Goal: Information Seeking & Learning: Find specific fact

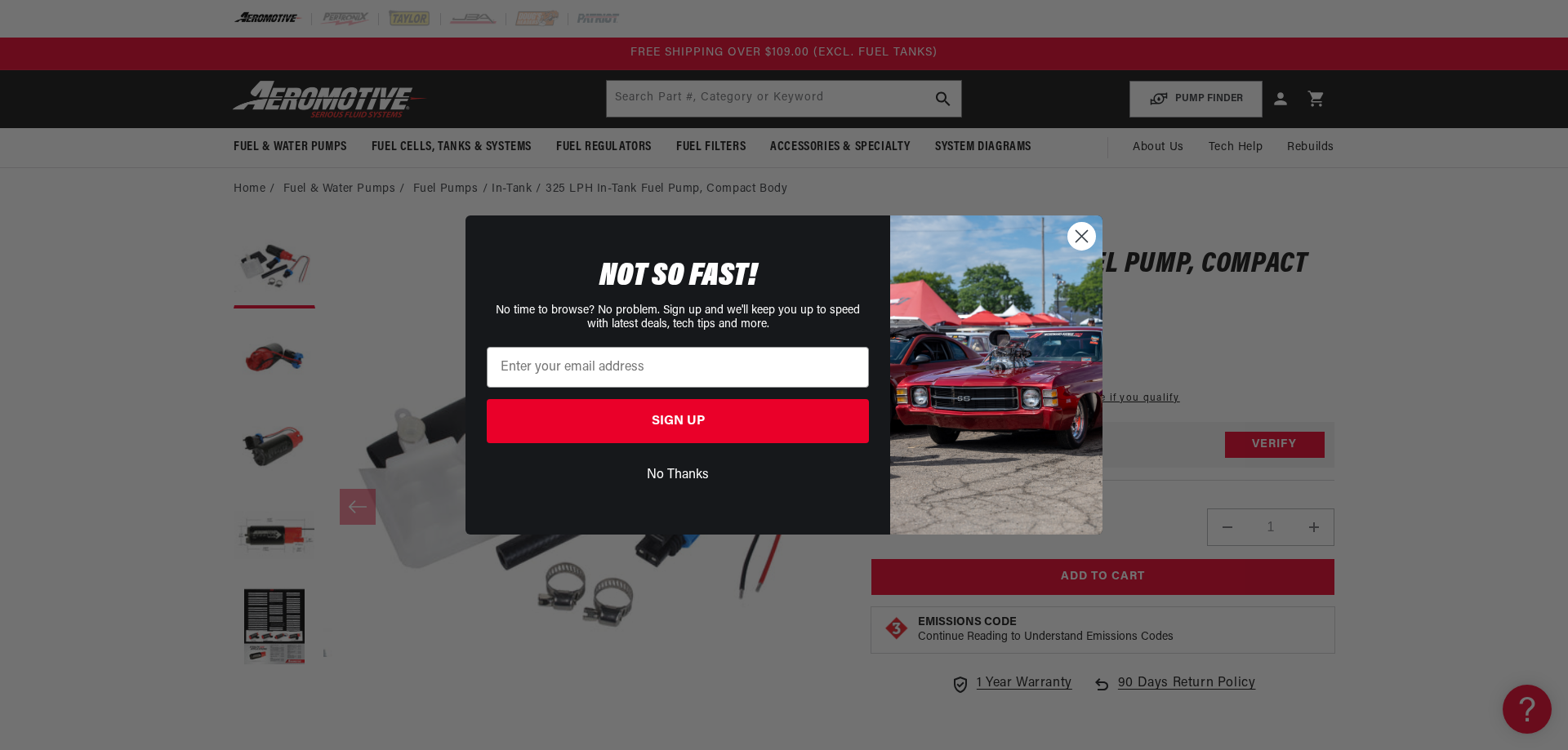
drag, startPoint x: 1083, startPoint y: 232, endPoint x: 874, endPoint y: 253, distance: 210.1
click at [1083, 232] on circle "Close dialog" at bounding box center [1082, 236] width 27 height 27
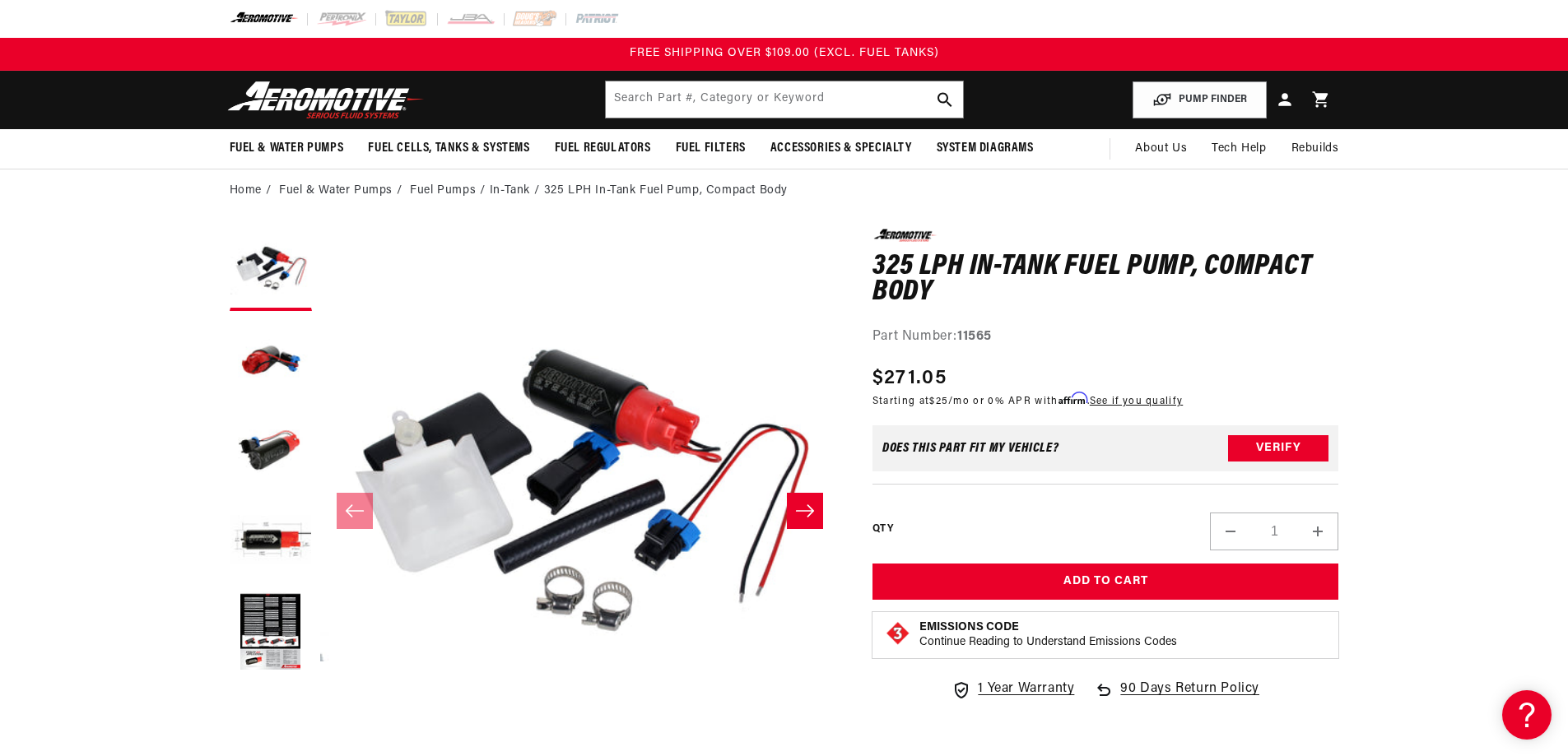
drag, startPoint x: 1481, startPoint y: 161, endPoint x: 1420, endPoint y: 75, distance: 105.4
click at [1481, 161] on div "Fuel & Water Pumps Fuel Pumps In-Tank In-Line Fuel Pumps Shop All" at bounding box center [784, 149] width 1568 height 40
click at [711, 107] on input "text" at bounding box center [785, 100] width 357 height 36
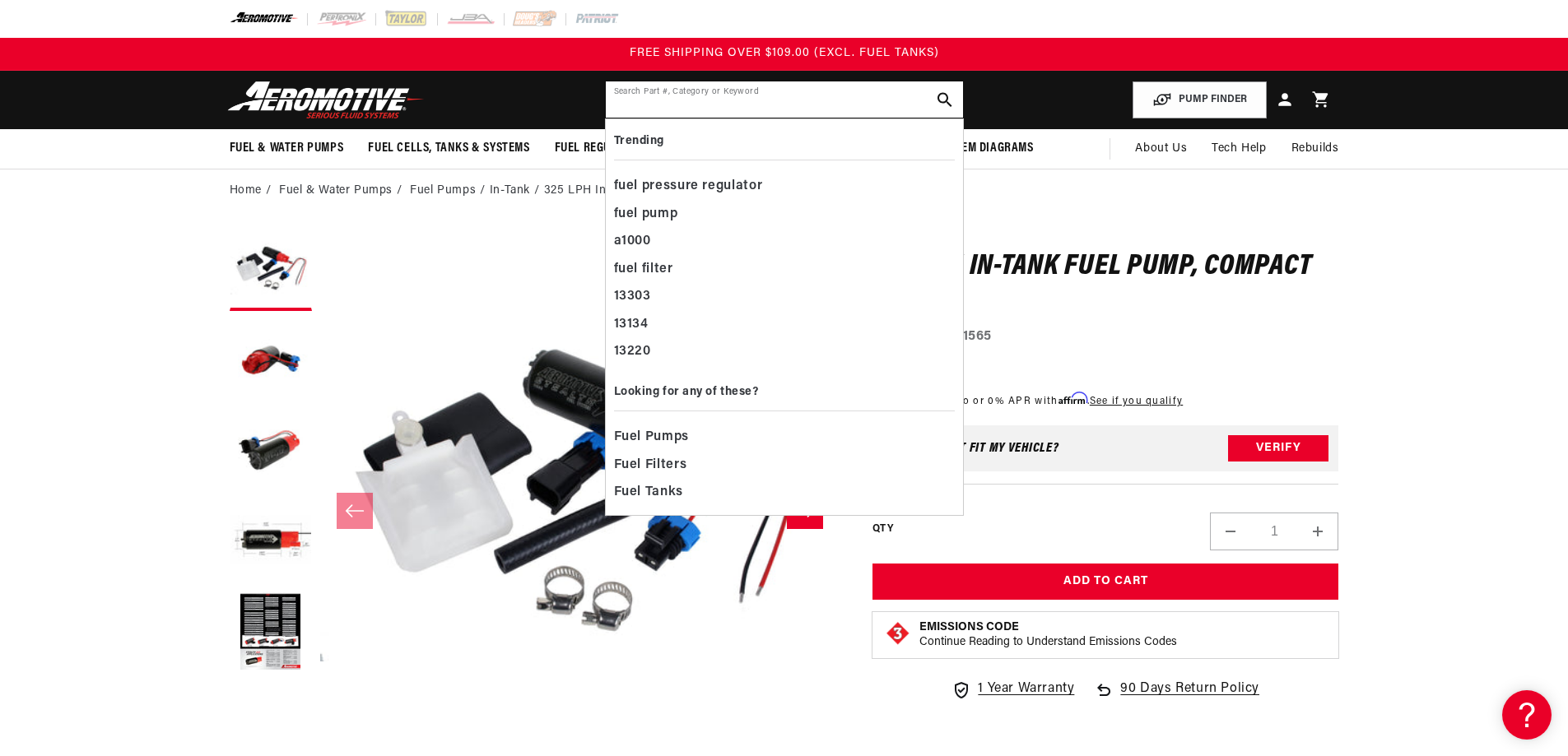
paste input "18201"
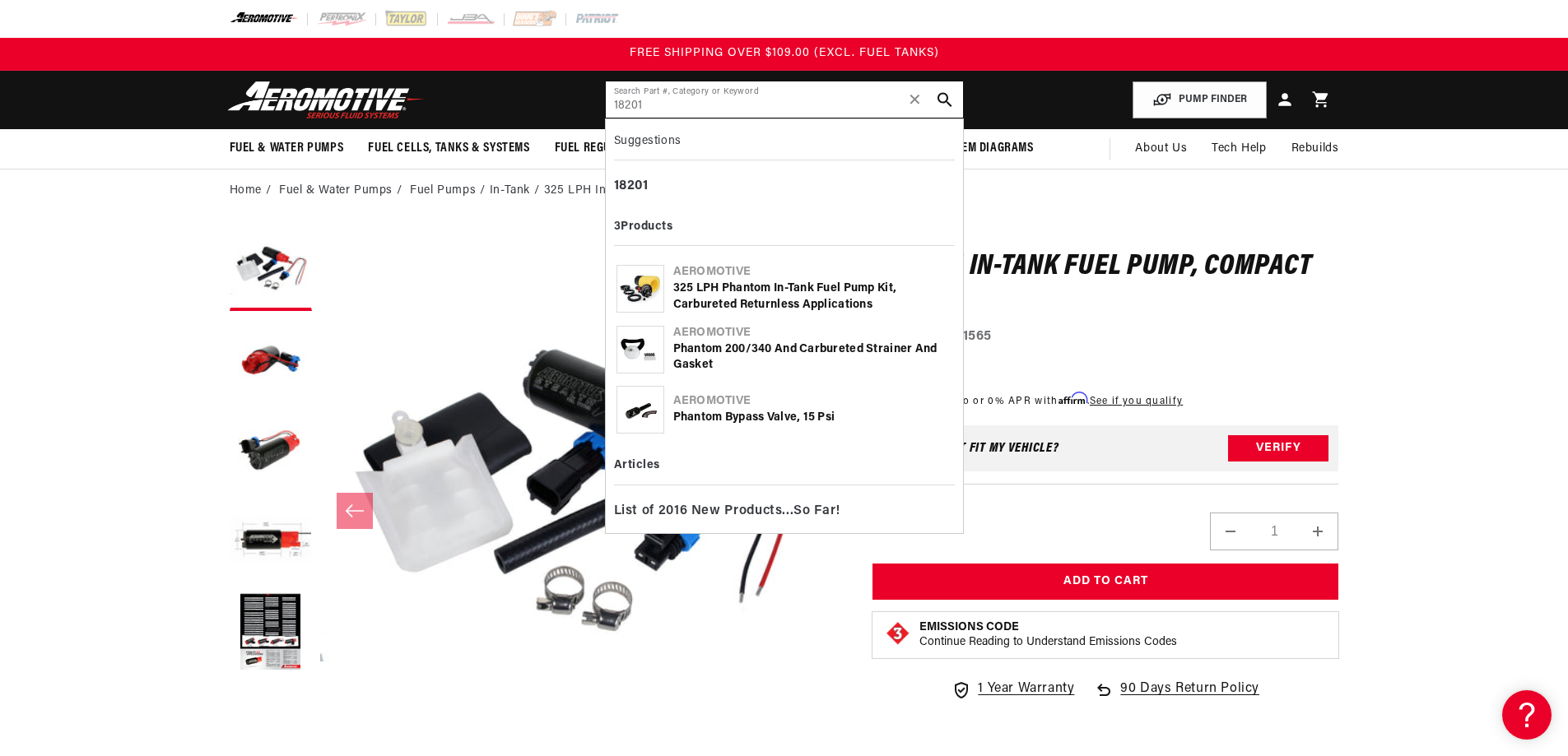
type input "18201"
click at [774, 294] on div "325 LPH Phantom In-Tank Fuel Pump Kit, Carbureted Returnless Applications" at bounding box center [813, 297] width 279 height 32
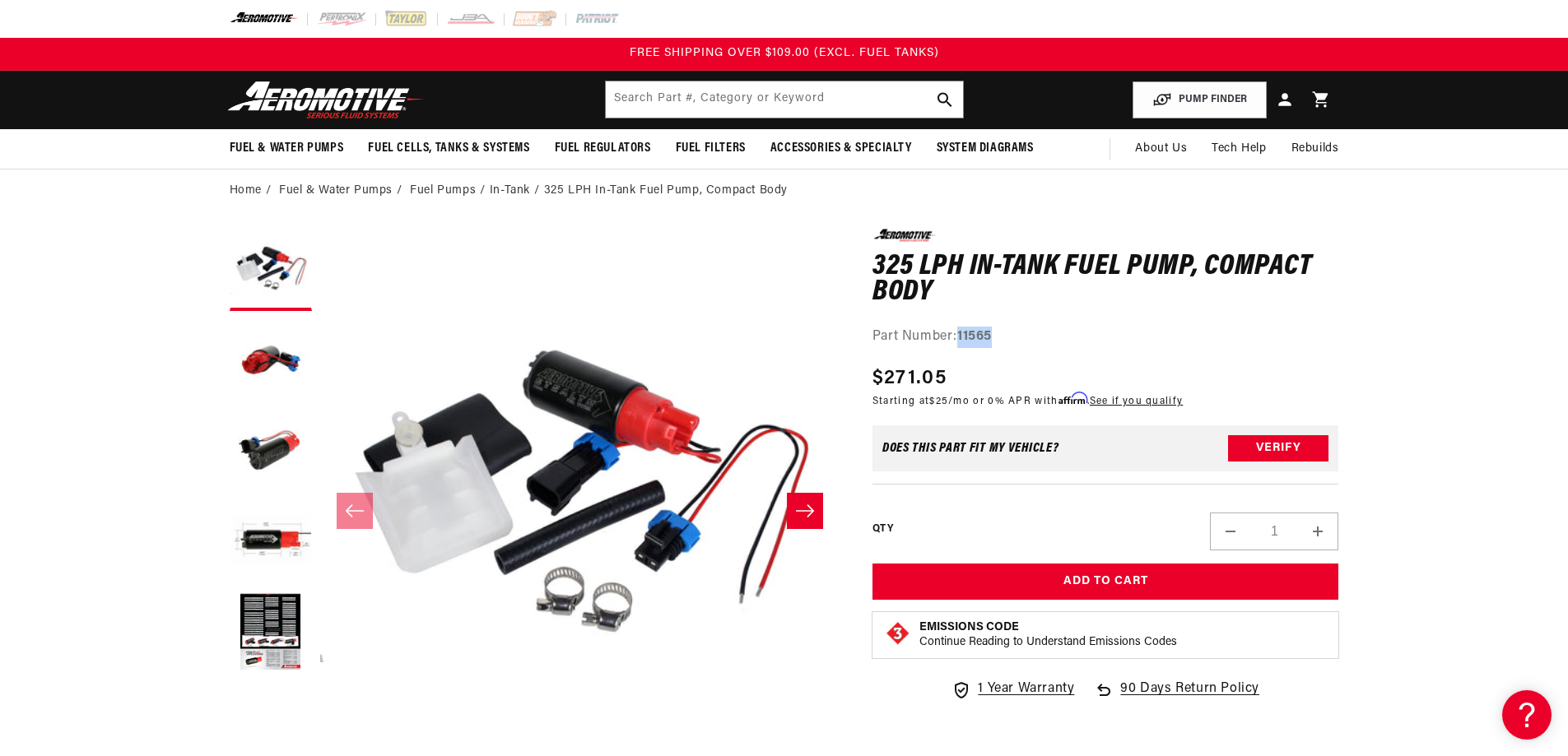
drag, startPoint x: 995, startPoint y: 341, endPoint x: 962, endPoint y: 344, distance: 33.1
click at [962, 344] on div "Part Number: 11565" at bounding box center [1106, 338] width 467 height 22
